Goal: Register for event/course

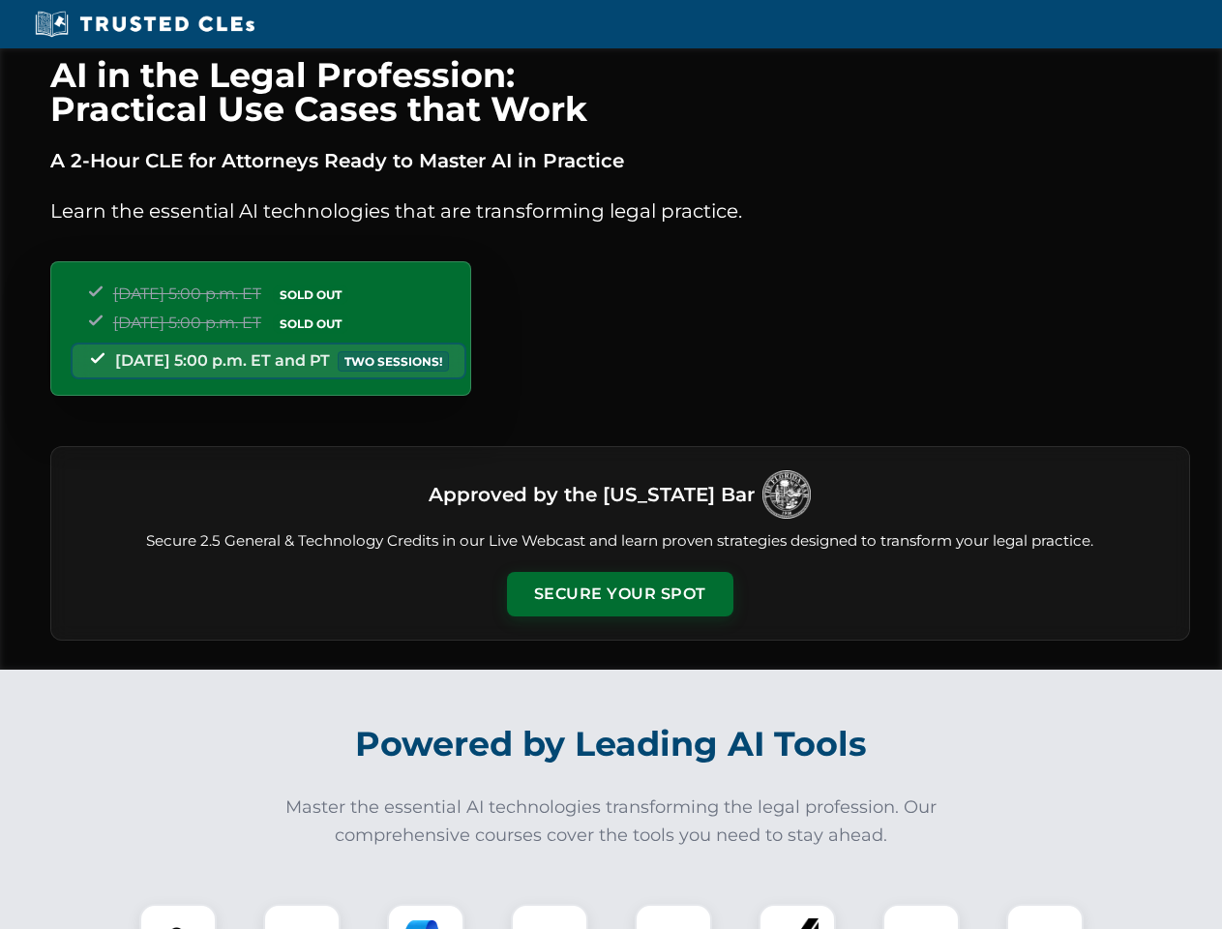
click at [619, 594] on button "Secure Your Spot" at bounding box center [620, 594] width 226 height 45
click at [178, 916] on img at bounding box center [178, 942] width 56 height 56
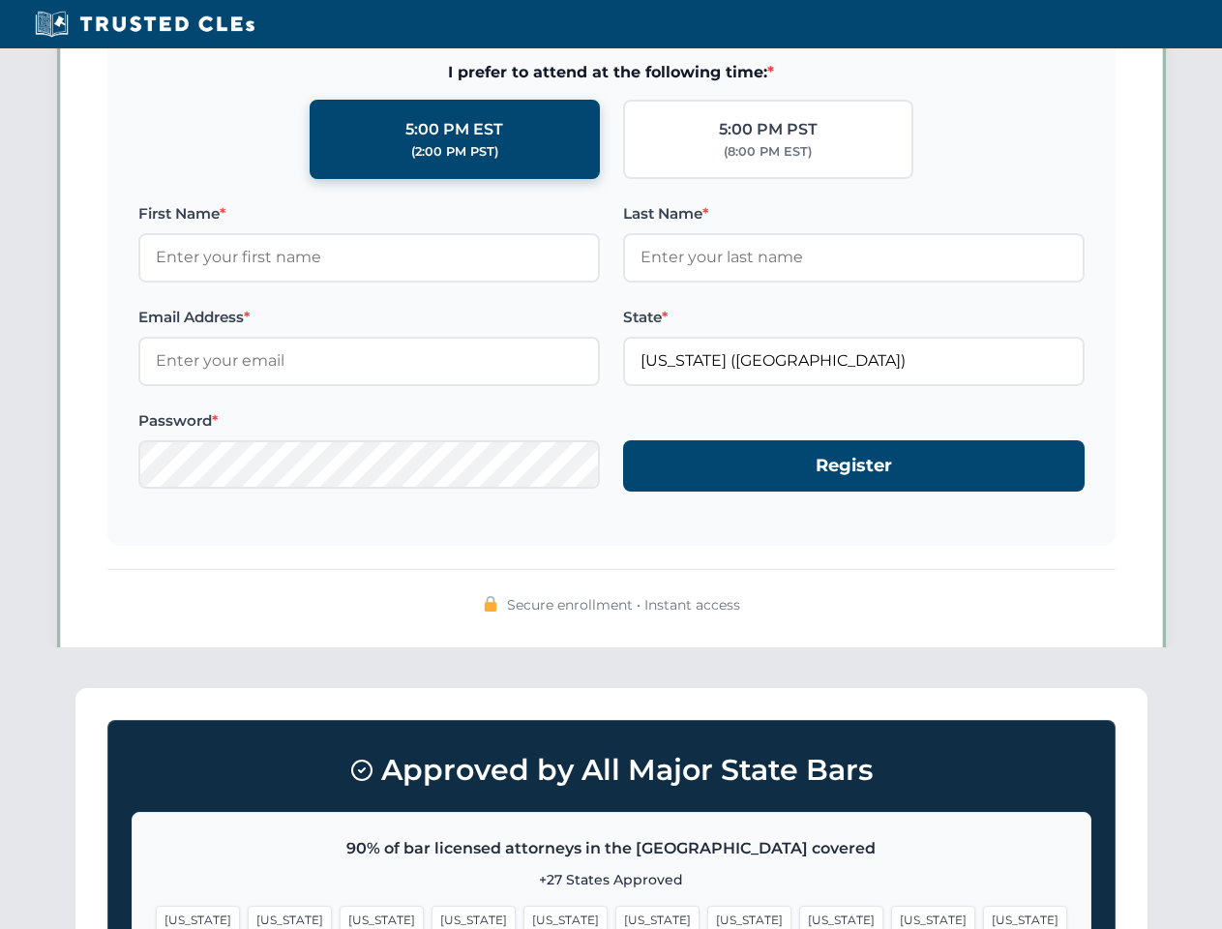
click at [707, 916] on span "[US_STATE]" at bounding box center [749, 919] width 84 height 28
click at [891, 916] on span "[US_STATE]" at bounding box center [933, 919] width 84 height 28
